Goal: Task Accomplishment & Management: Complete application form

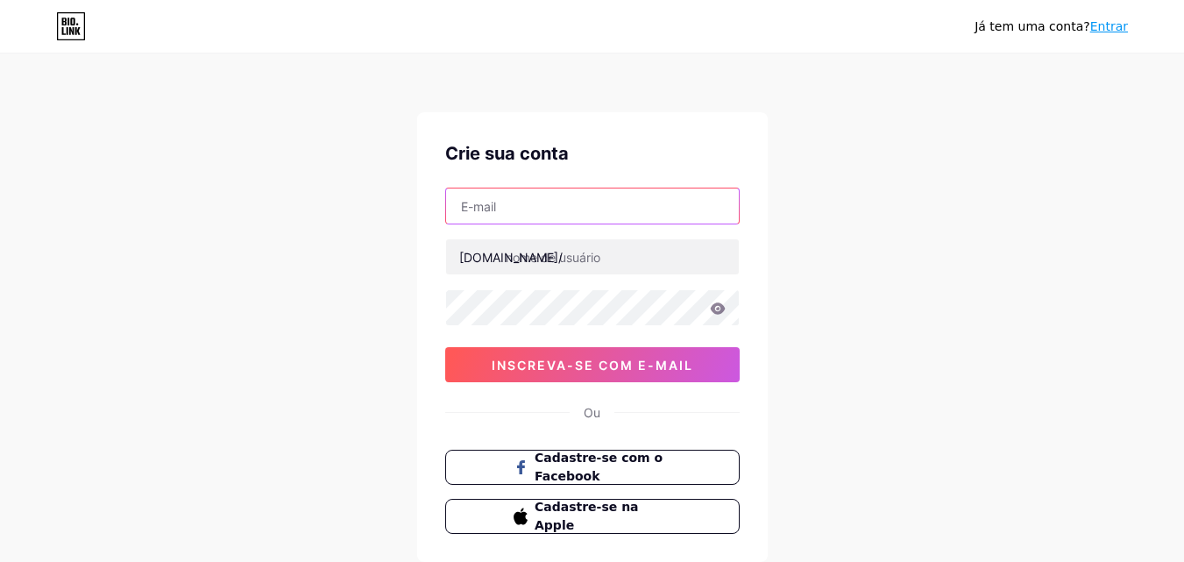
click at [619, 209] on input "text" at bounding box center [592, 205] width 293 height 35
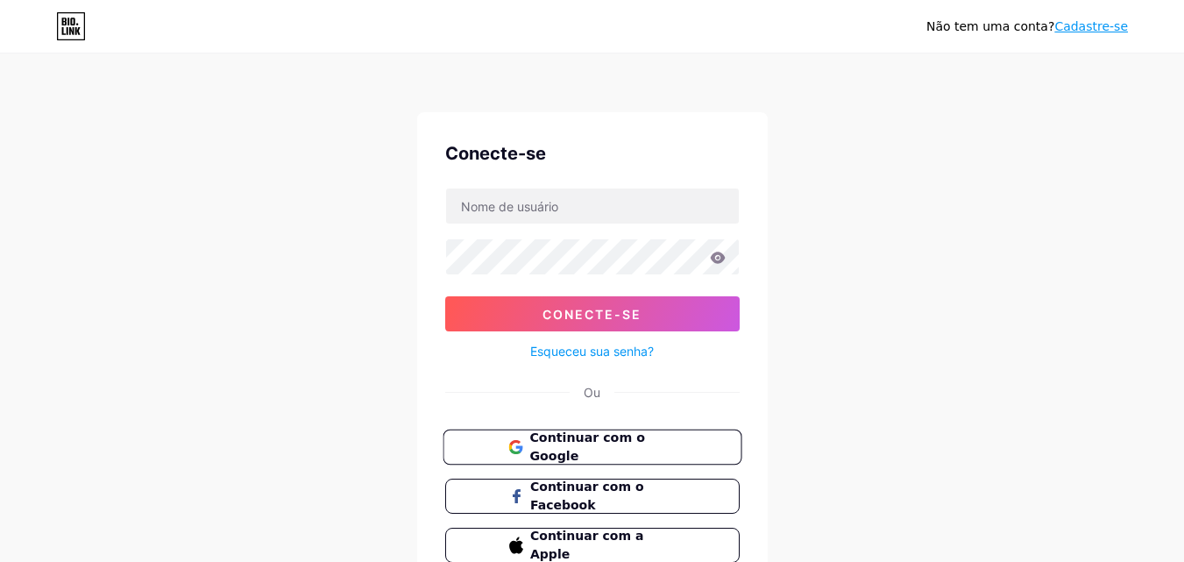
click at [625, 448] on font "Continuar com o Google" at bounding box center [586, 446] width 115 height 33
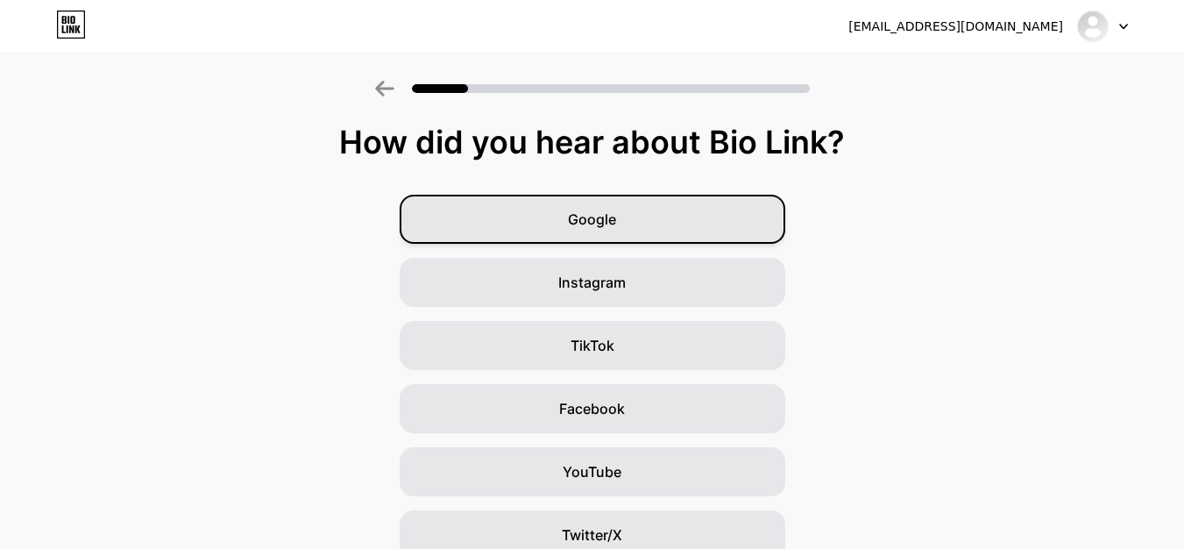
click at [639, 236] on div "Google" at bounding box center [593, 219] width 386 height 49
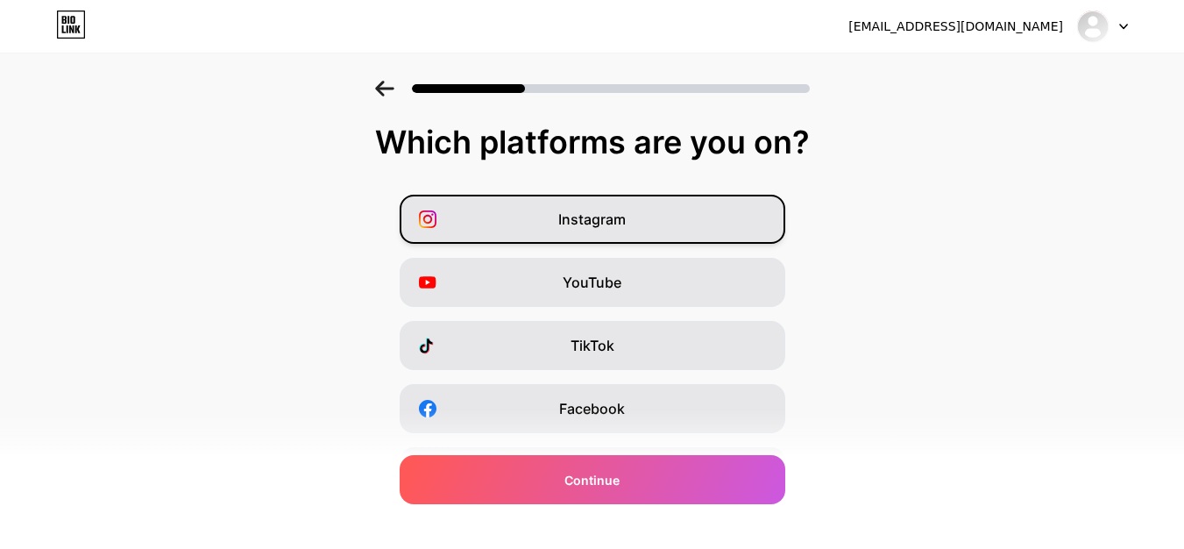
click at [656, 229] on div "Instagram" at bounding box center [593, 219] width 386 height 49
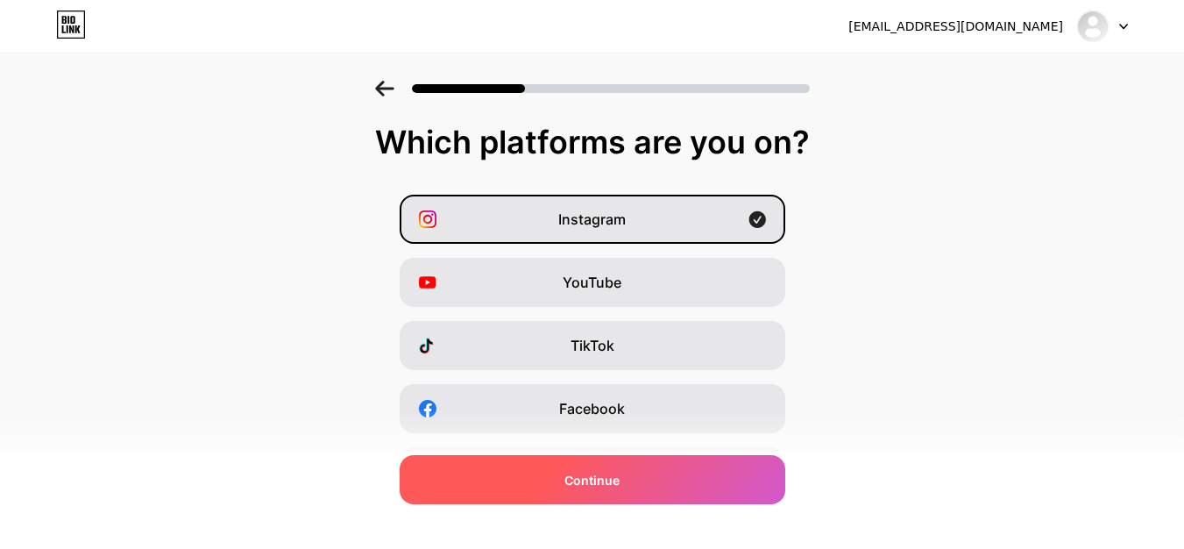
click at [643, 474] on div "Continue" at bounding box center [593, 479] width 386 height 49
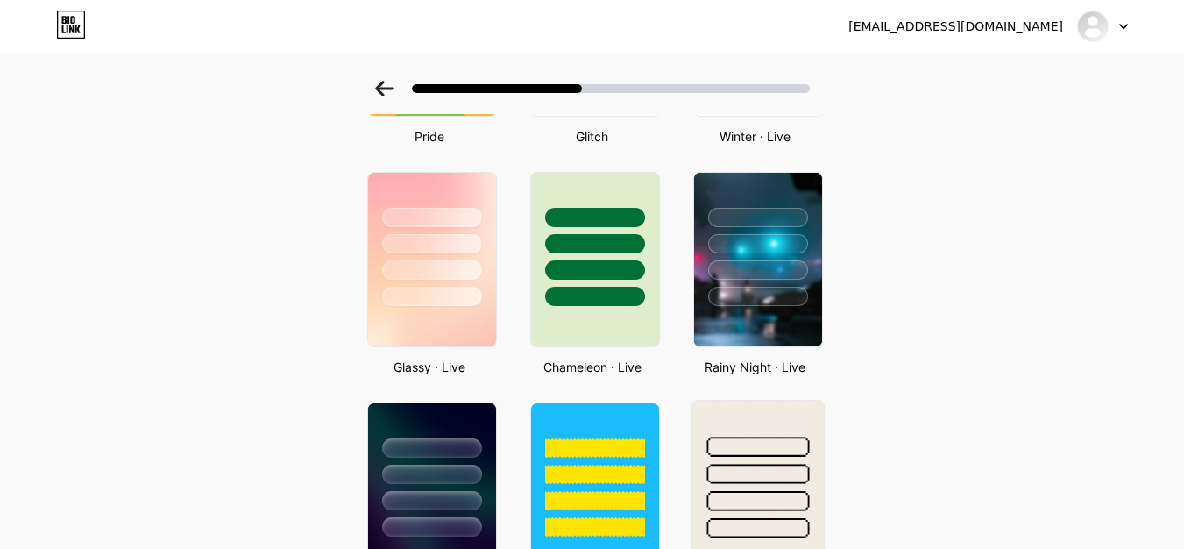
scroll to position [487, 0]
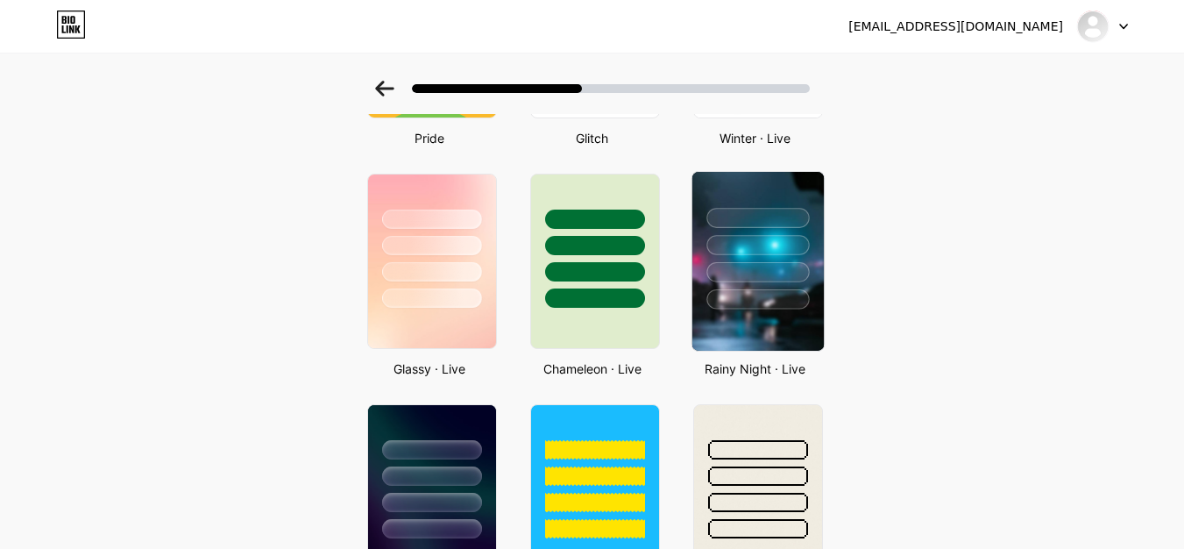
click at [753, 316] on img at bounding box center [757, 261] width 131 height 179
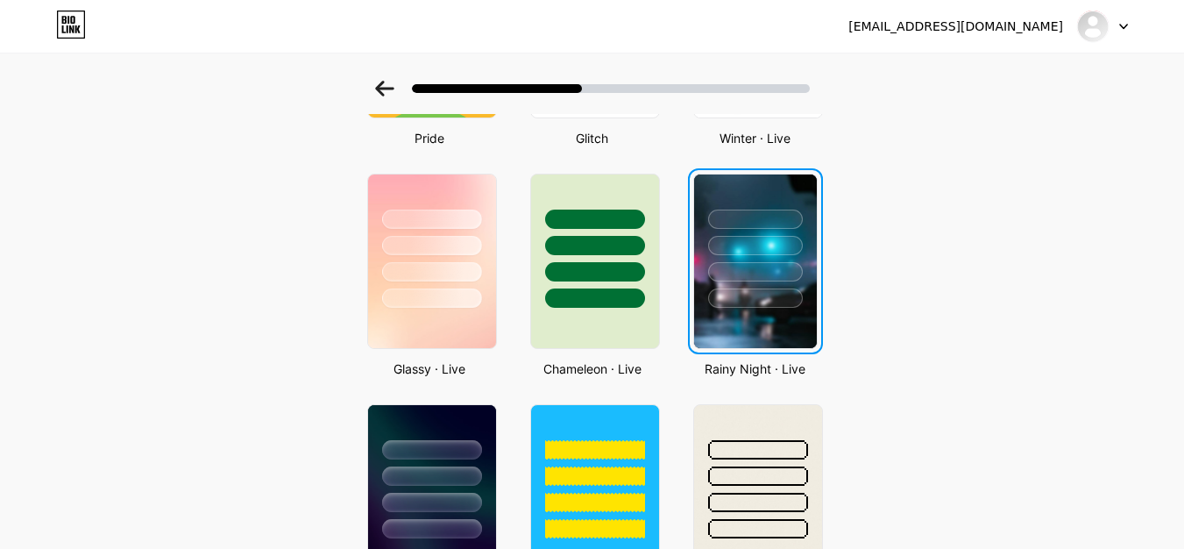
scroll to position [0, 0]
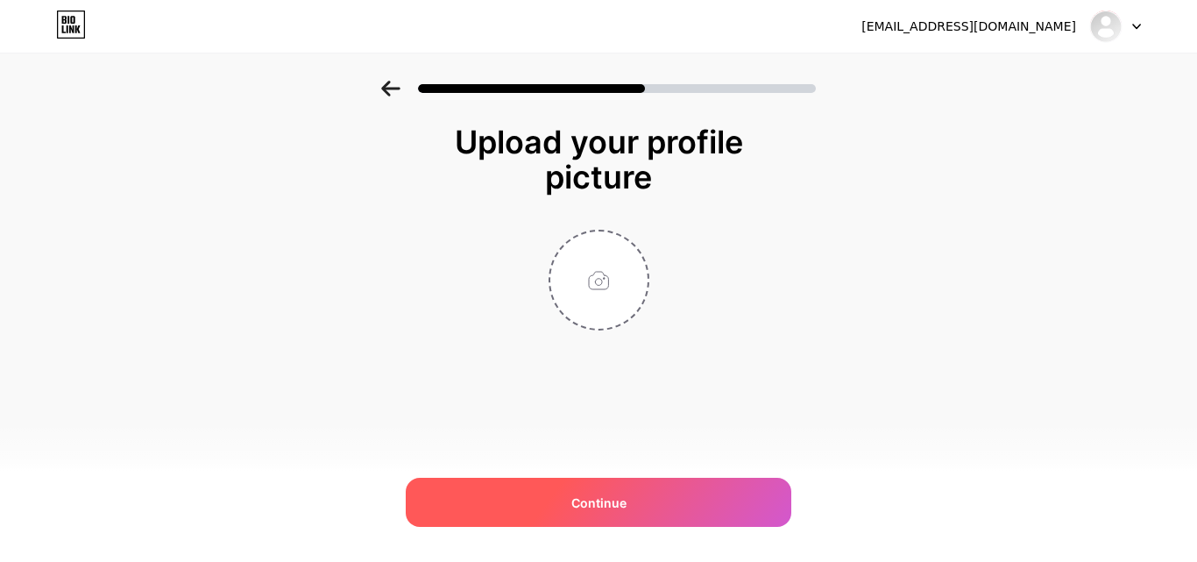
click at [599, 508] on span "Continue" at bounding box center [598, 502] width 55 height 18
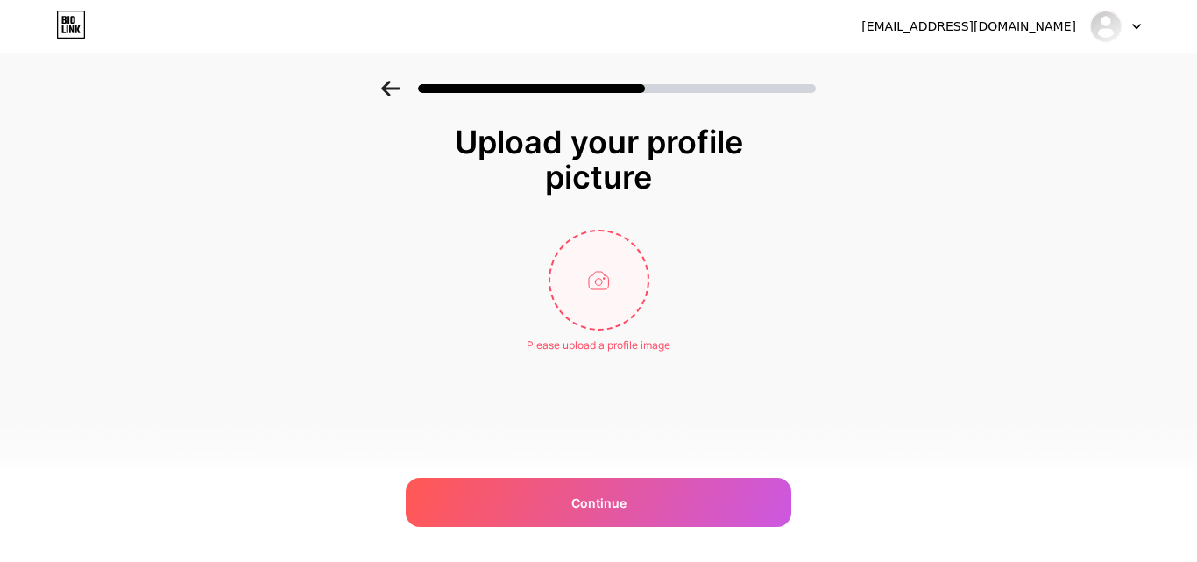
click at [615, 280] on input "file" at bounding box center [598, 279] width 97 height 97
type input "C:\fakepath\U (1).png"
click at [588, 281] on img at bounding box center [599, 280] width 101 height 101
click at [607, 288] on img at bounding box center [599, 280] width 101 height 101
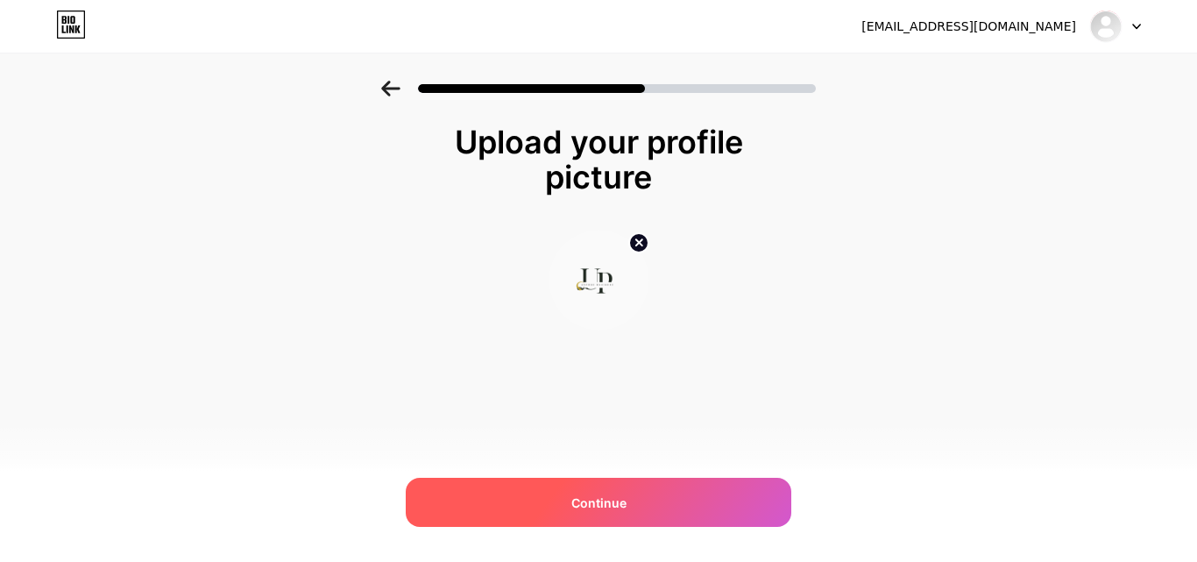
click at [623, 495] on span "Continue" at bounding box center [598, 502] width 55 height 18
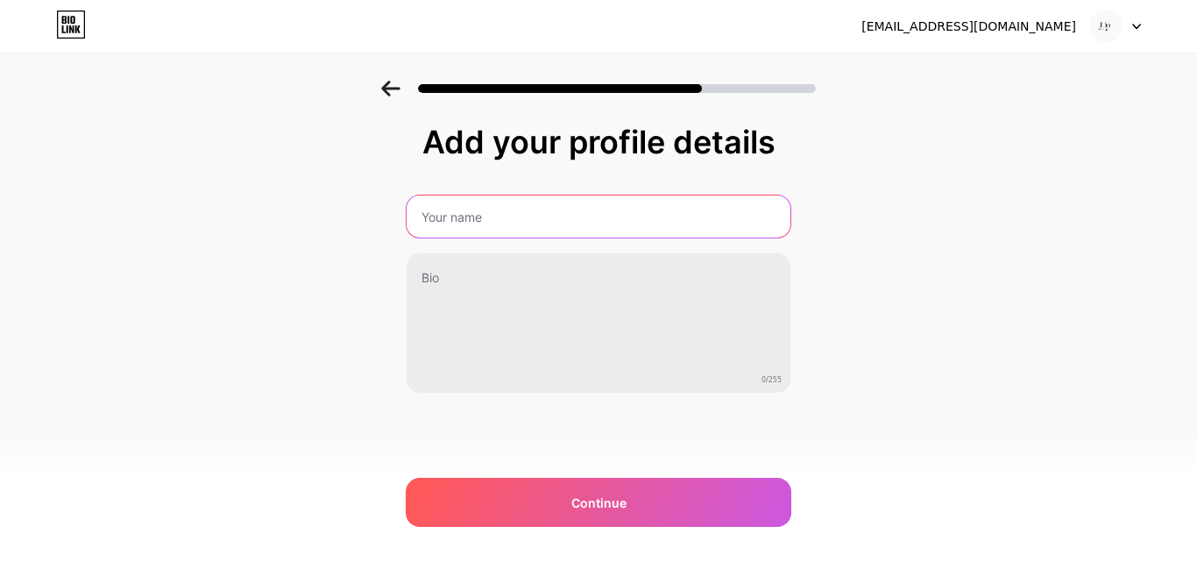
click at [540, 225] on input "text" at bounding box center [599, 216] width 384 height 42
type input "UpCore Business"
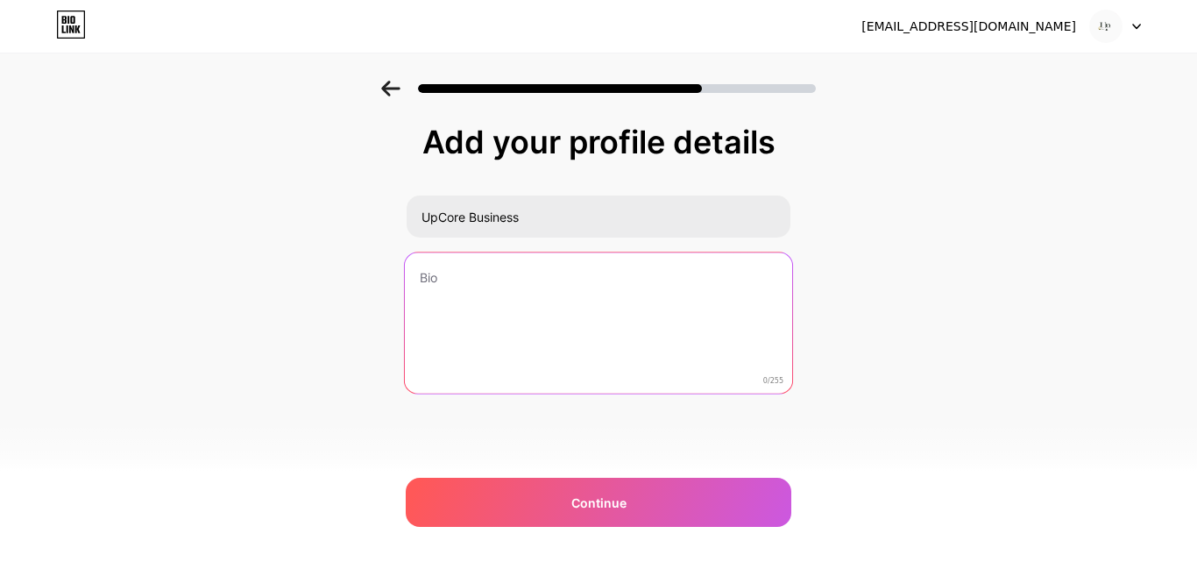
click at [529, 309] on textarea at bounding box center [598, 323] width 387 height 143
paste textarea "Nada aqui é teoria solta. A gente senta com você, analisa sua estrutura, identi…"
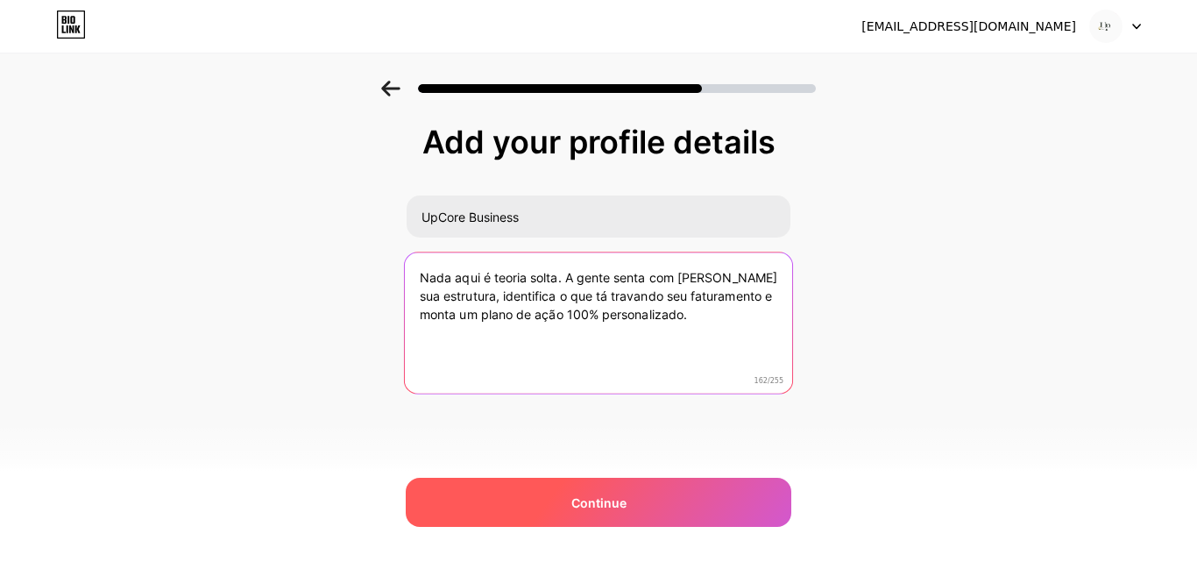
type textarea "Nada aqui é teoria solta. A gente senta com você, analisa sua estrutura, identi…"
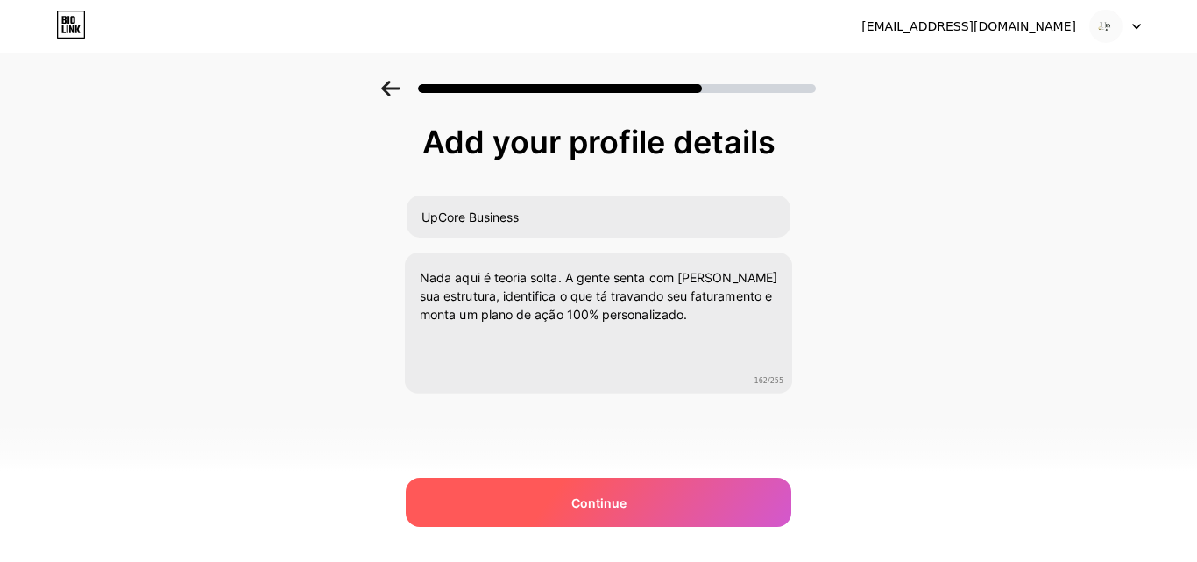
click at [613, 500] on span "Continue" at bounding box center [598, 502] width 55 height 18
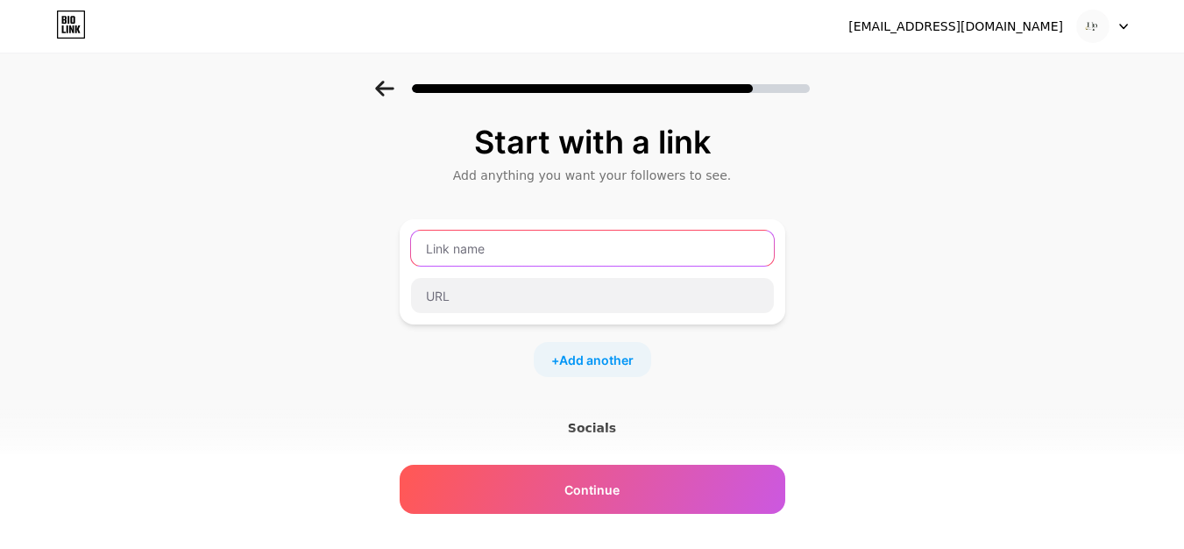
click at [600, 244] on input "text" at bounding box center [592, 248] width 363 height 35
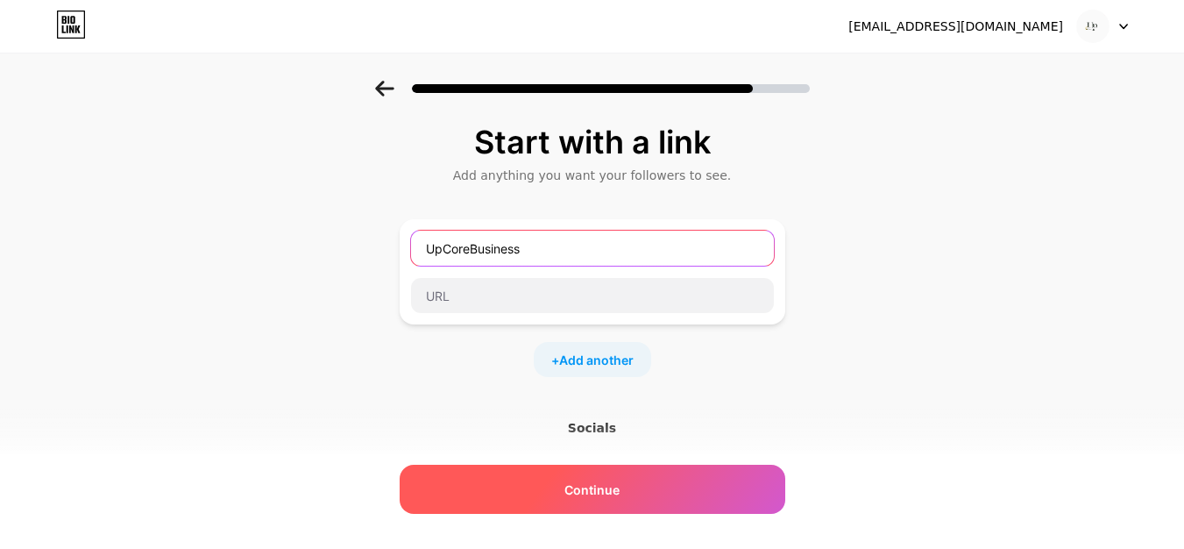
type input "UpCoreBusiness"
click at [607, 500] on div "Continue" at bounding box center [593, 489] width 386 height 49
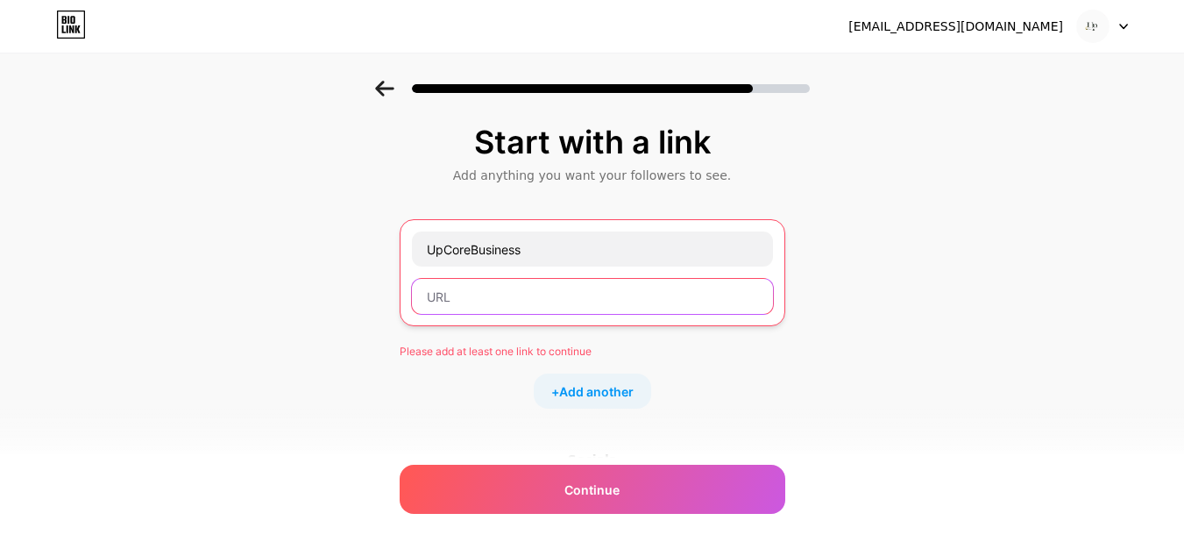
click at [492, 291] on input "text" at bounding box center [592, 296] width 361 height 35
